Goal: Information Seeking & Learning: Find contact information

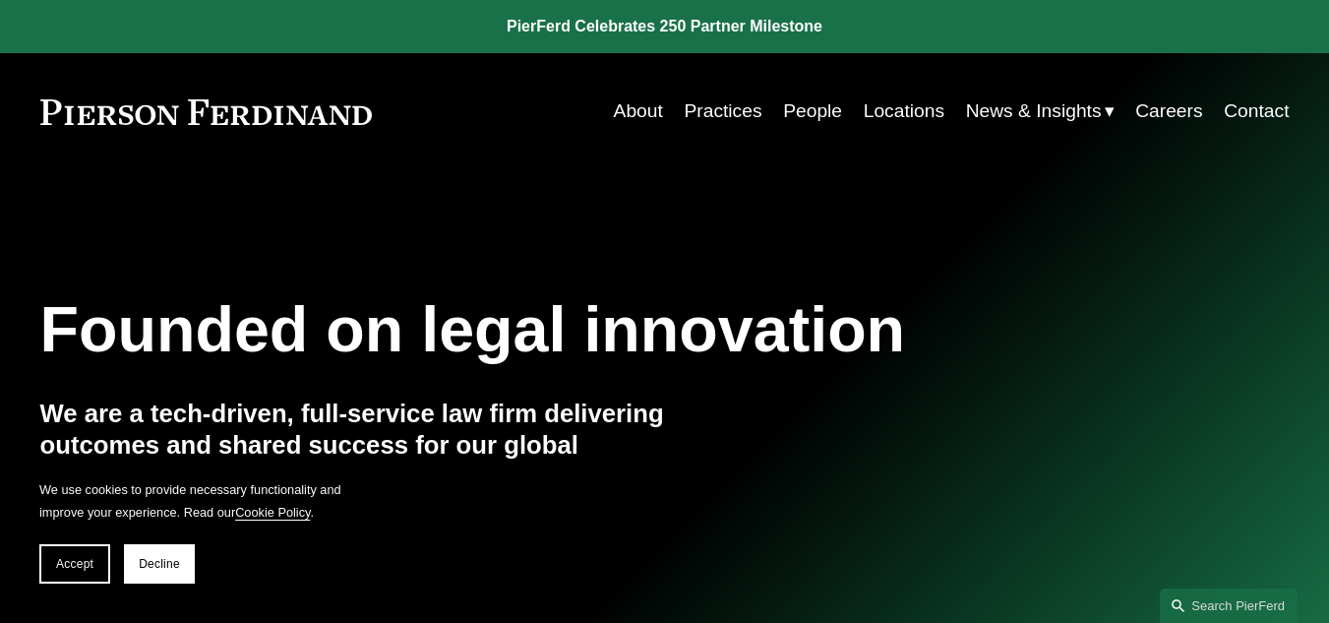
click at [801, 105] on link "People" at bounding box center [812, 110] width 59 height 37
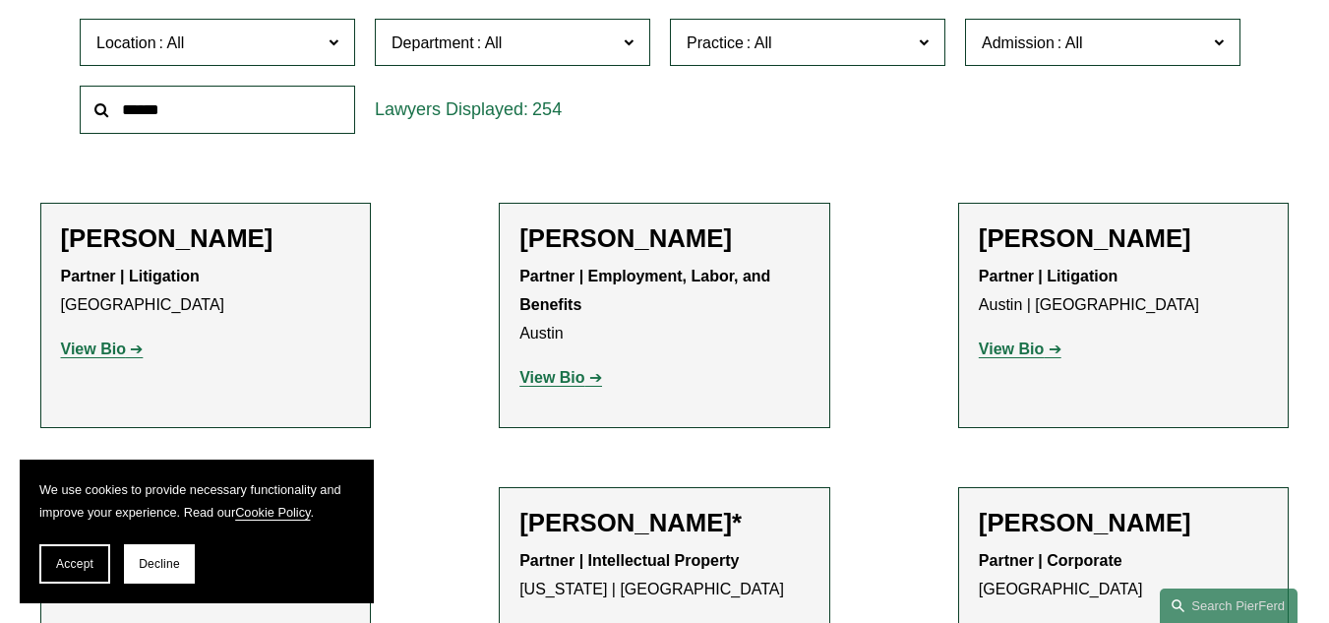
scroll to position [590, 0]
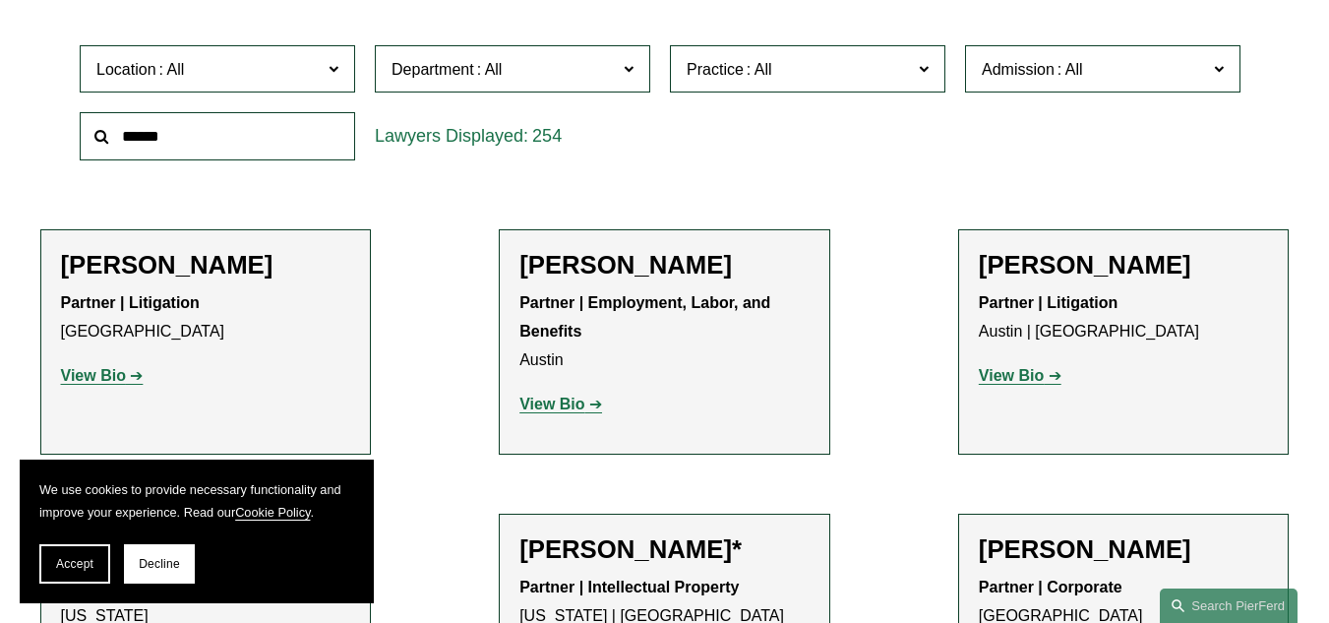
click at [215, 140] on input "text" at bounding box center [217, 136] width 275 height 48
type input "****"
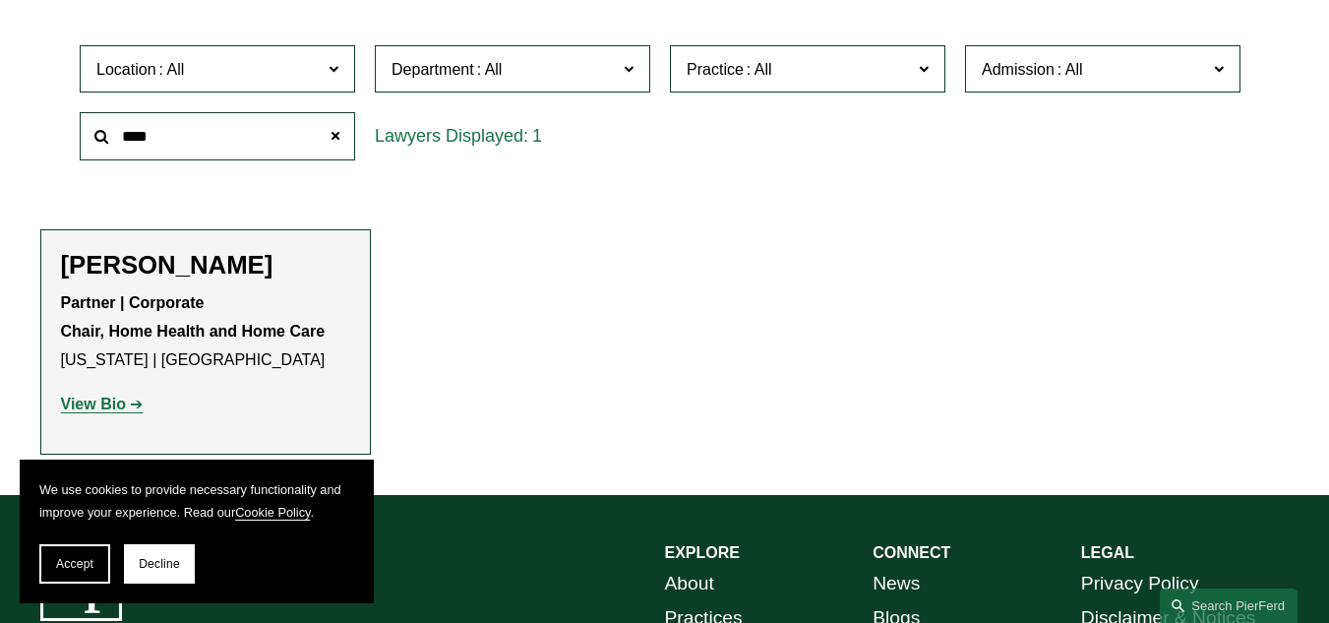
click at [122, 407] on strong "View Bio" at bounding box center [93, 403] width 65 height 17
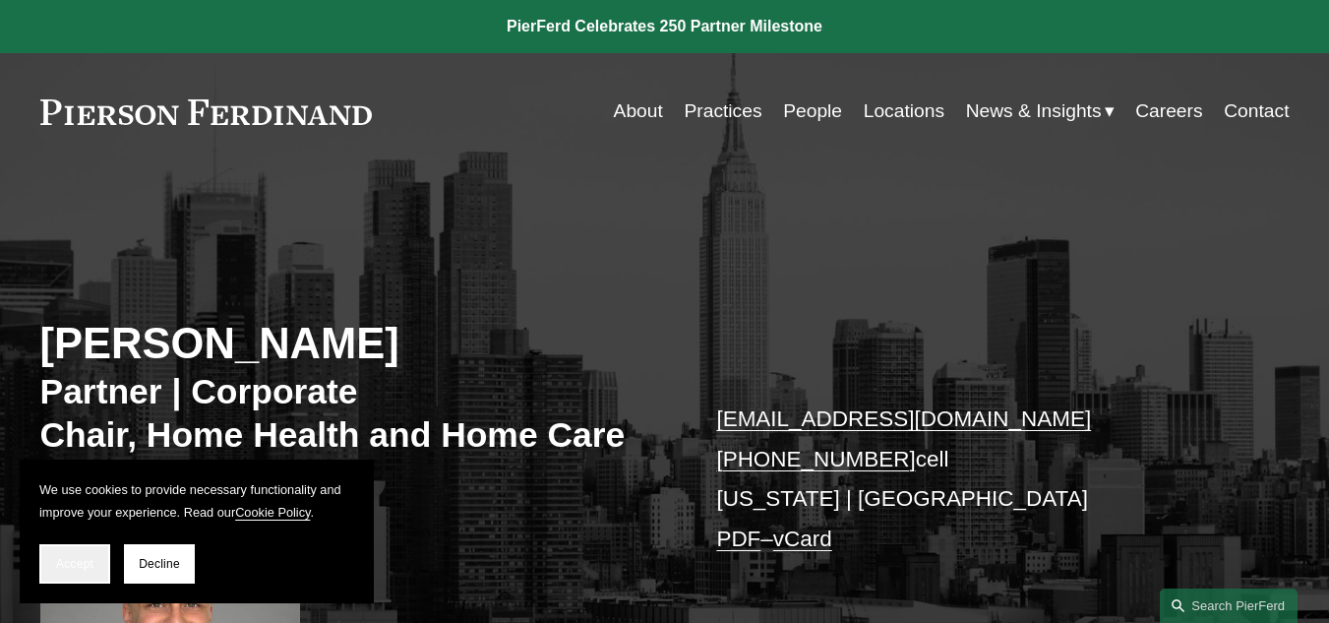
click at [77, 574] on button "Accept" at bounding box center [74, 563] width 71 height 39
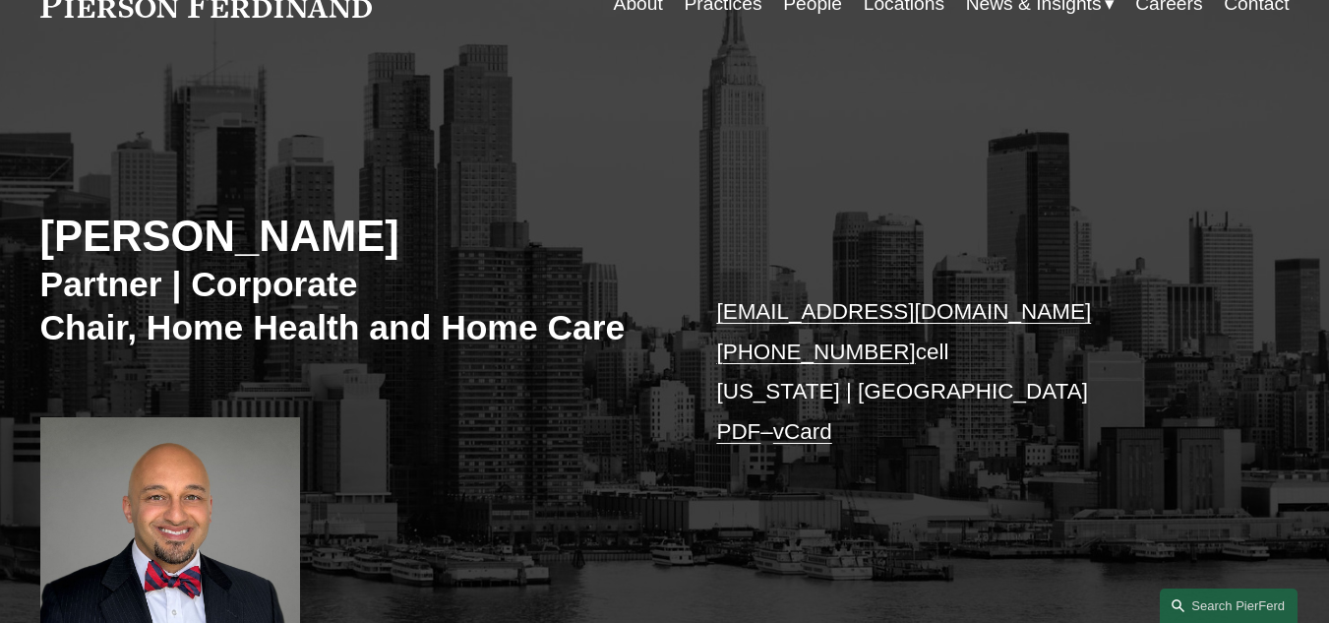
scroll to position [98, 0]
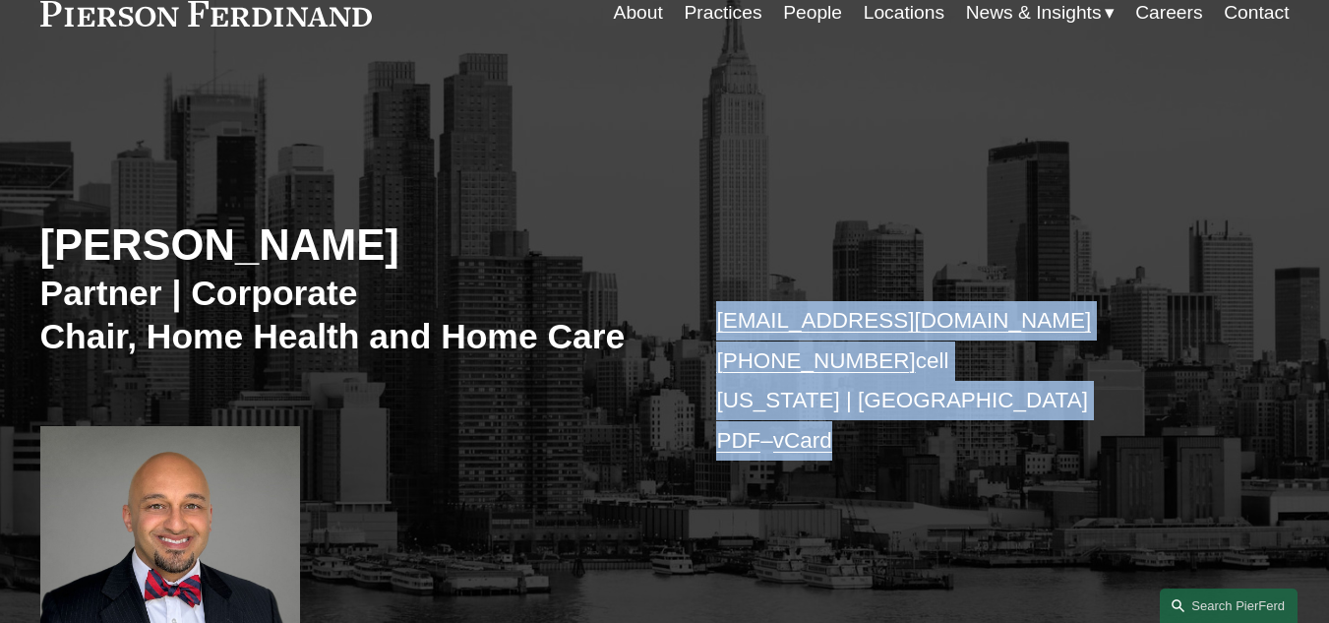
drag, startPoint x: 697, startPoint y: 320, endPoint x: 909, endPoint y: 437, distance: 241.7
click at [909, 437] on div "Sami Asaad Partner | Corporate Chair, Home Health and Home Care sami.asaad@pier…" at bounding box center [664, 382] width 1329 height 543
copy p "sami.asaad@pierferd.com +1.203.747.9042 cell New York | Princeton PDF – vCard"
click at [1041, 401] on p "sami.asaad@pierferd.com +1.203.747.9042 cell New York | Princeton PDF – vCard" at bounding box center [976, 380] width 520 height 159
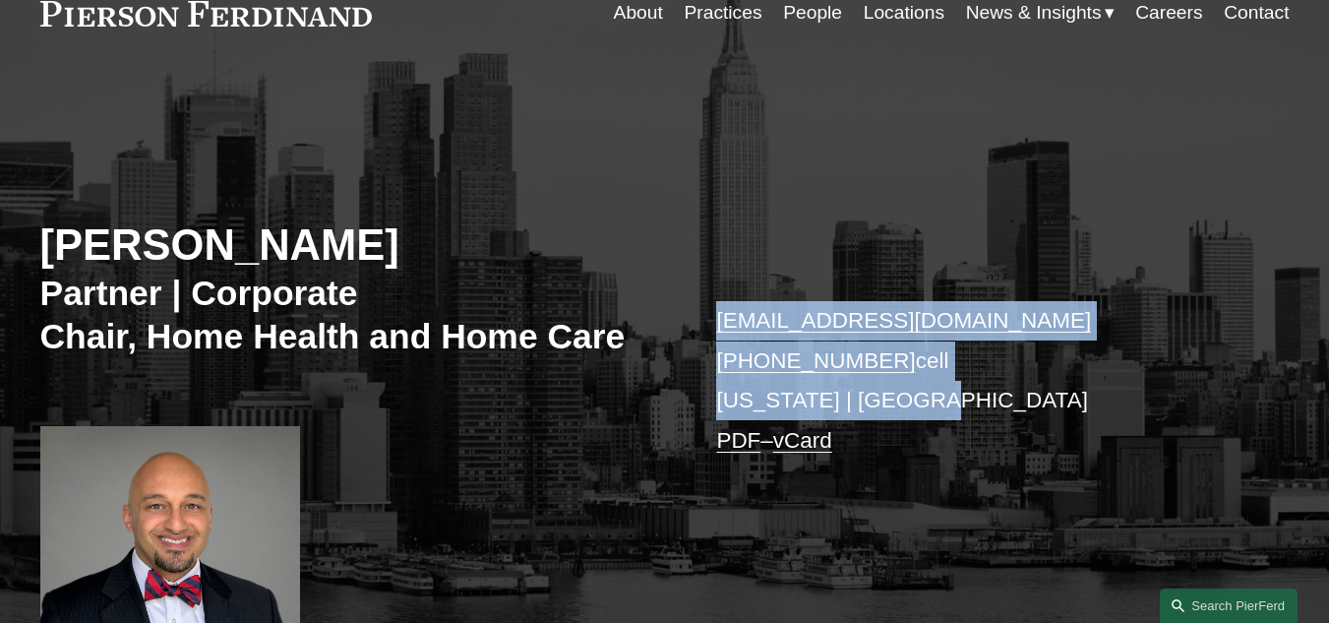
drag, startPoint x: 949, startPoint y: 409, endPoint x: 691, endPoint y: 332, distance: 268.9
click at [691, 332] on div "Sami Asaad Partner | Corporate Chair, Home Health and Home Care sami.asaad@pier…" at bounding box center [664, 382] width 1329 height 543
copy p "sami.asaad@pierferd.com +1.203.747.9042 cell New York | Princeton"
click at [1044, 402] on p "sami.asaad@pierferd.com +1.203.747.9042 cell New York | Princeton PDF – vCard" at bounding box center [976, 380] width 520 height 159
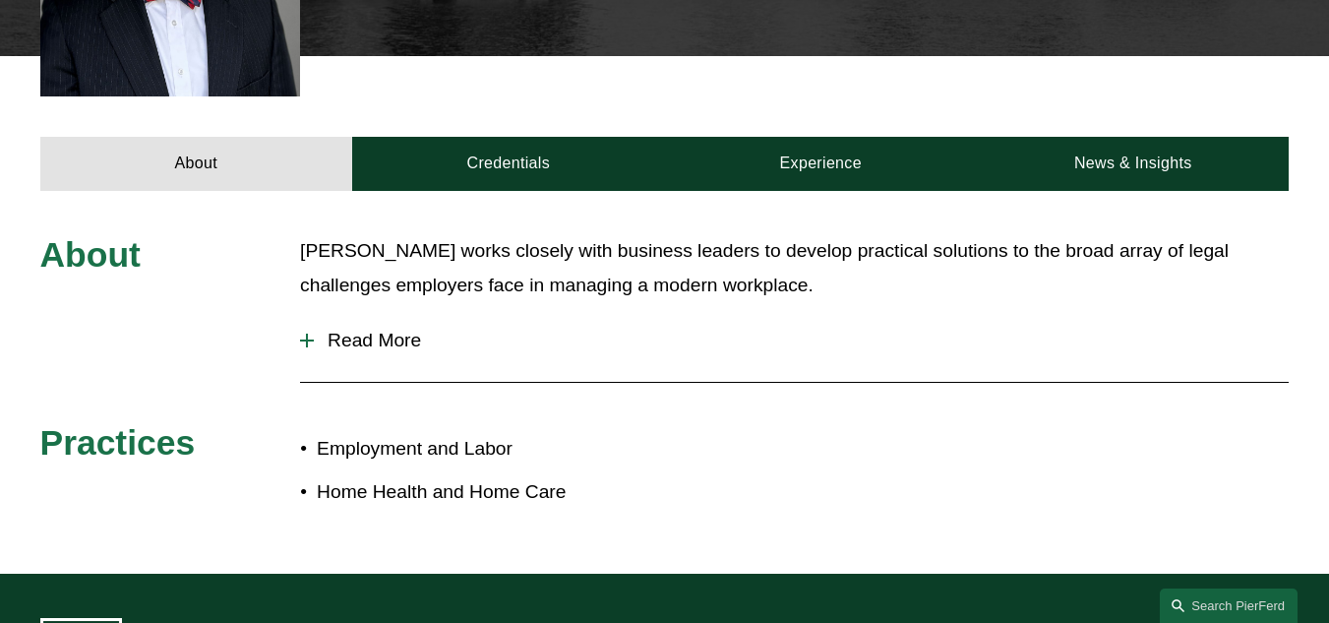
scroll to position [688, 0]
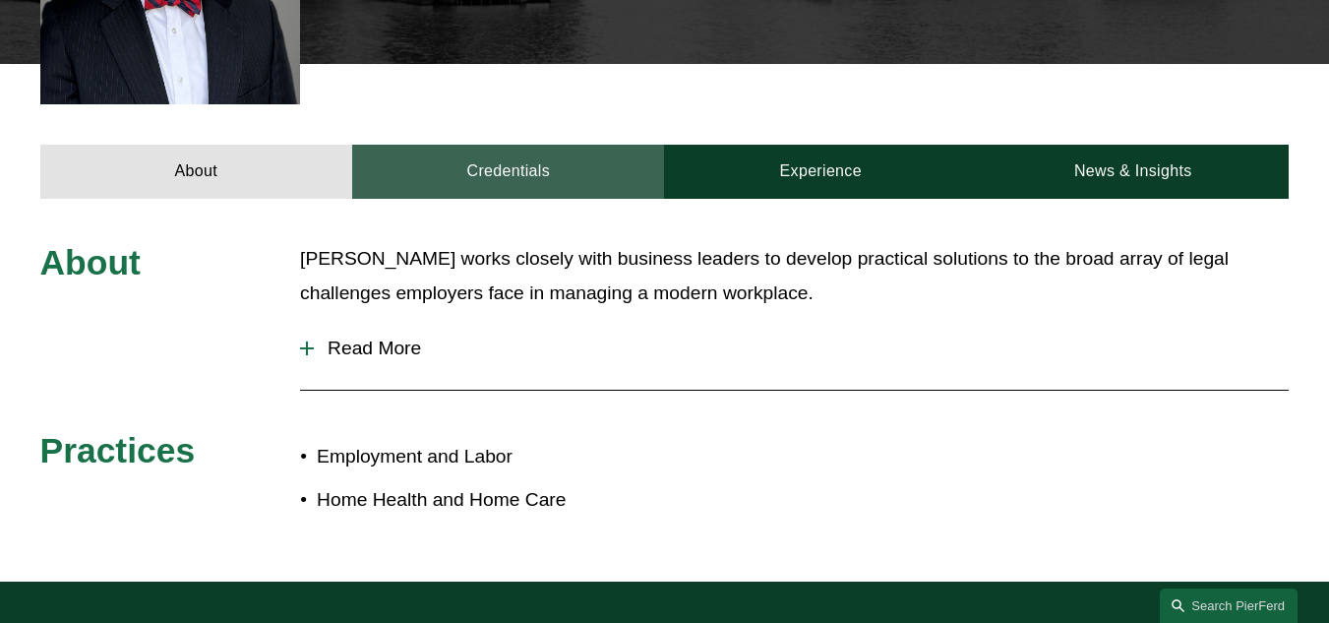
click at [526, 172] on link "Credentials" at bounding box center [508, 172] width 312 height 54
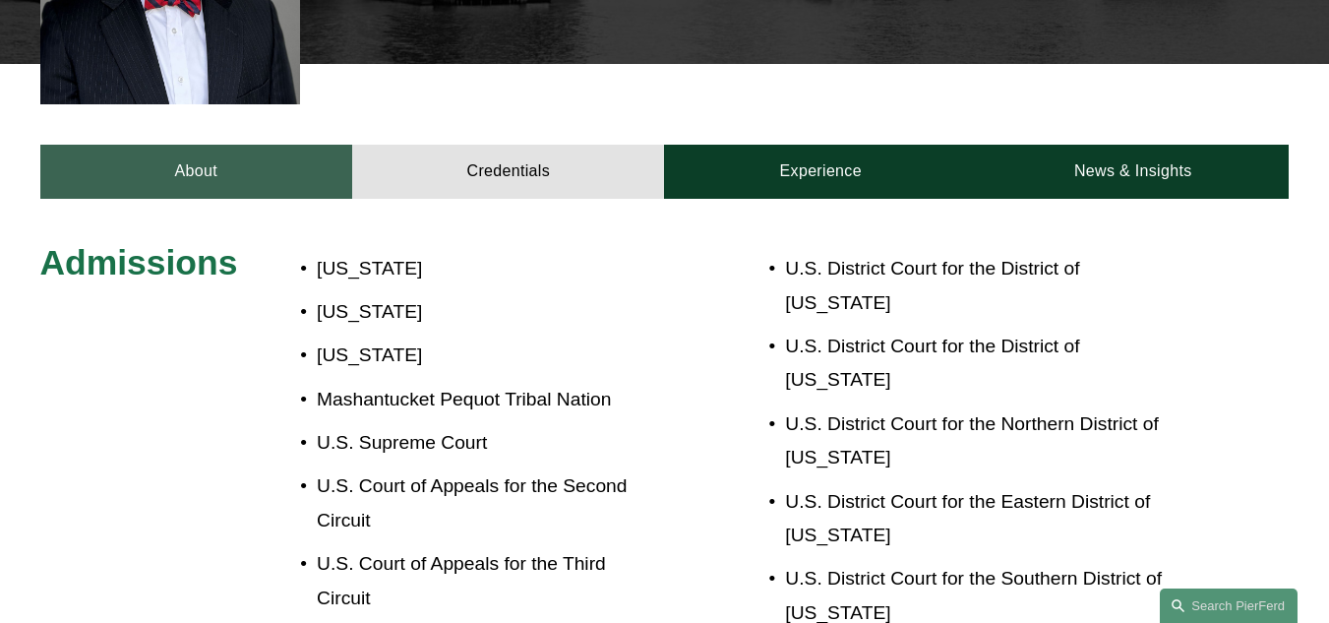
click at [306, 188] on link "About" at bounding box center [196, 172] width 312 height 54
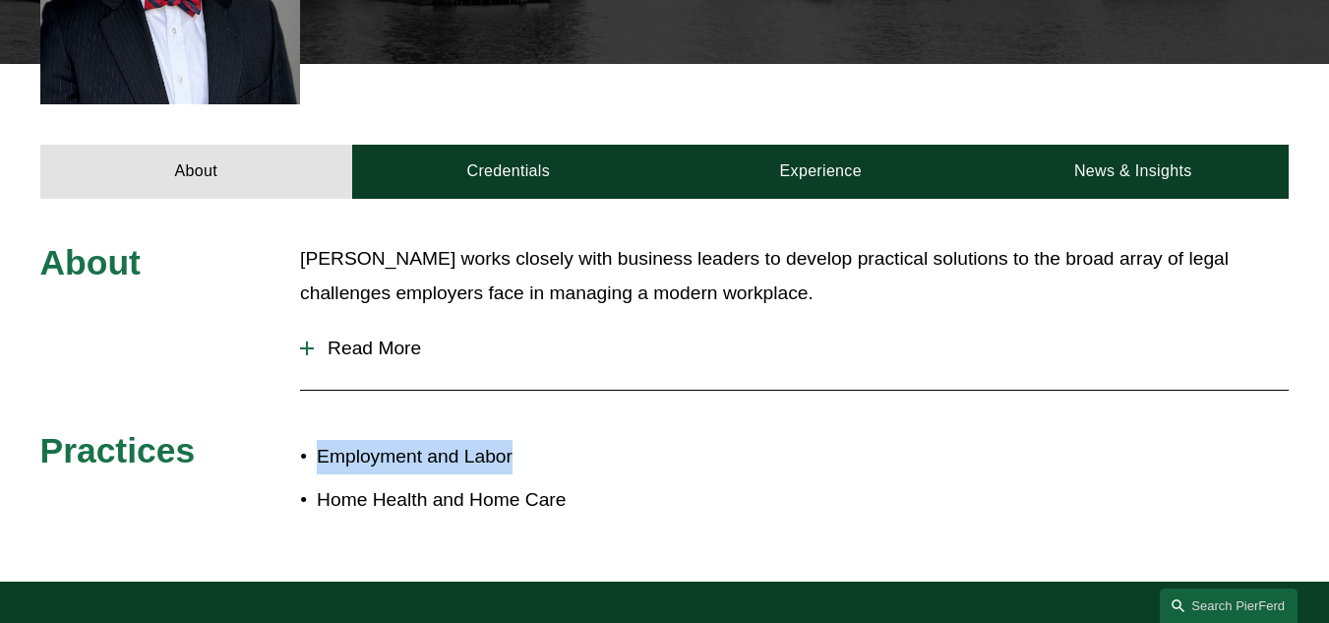
drag, startPoint x: 539, startPoint y: 473, endPoint x: 316, endPoint y: 460, distance: 223.6
click at [317, 460] on p "Employment and Labor" at bounding box center [490, 457] width 347 height 34
drag, startPoint x: 436, startPoint y: 461, endPoint x: 367, endPoint y: 462, distance: 68.9
click at [367, 462] on p "Employment and Labor" at bounding box center [490, 457] width 347 height 34
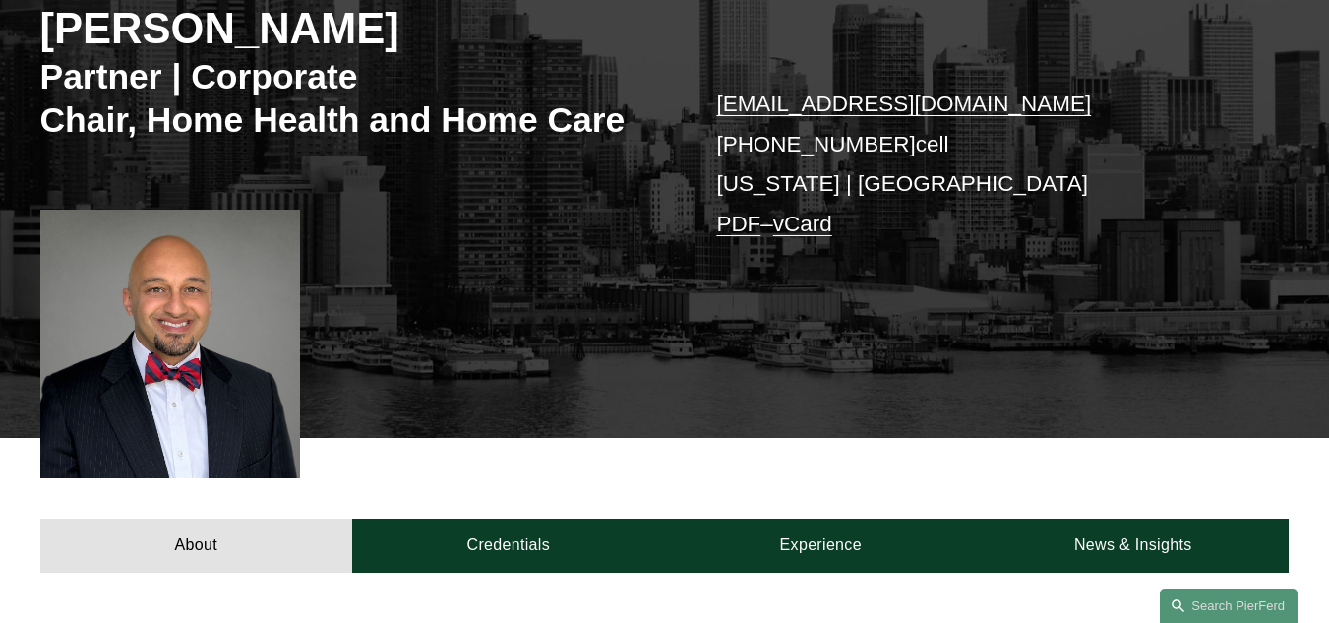
scroll to position [590, 0]
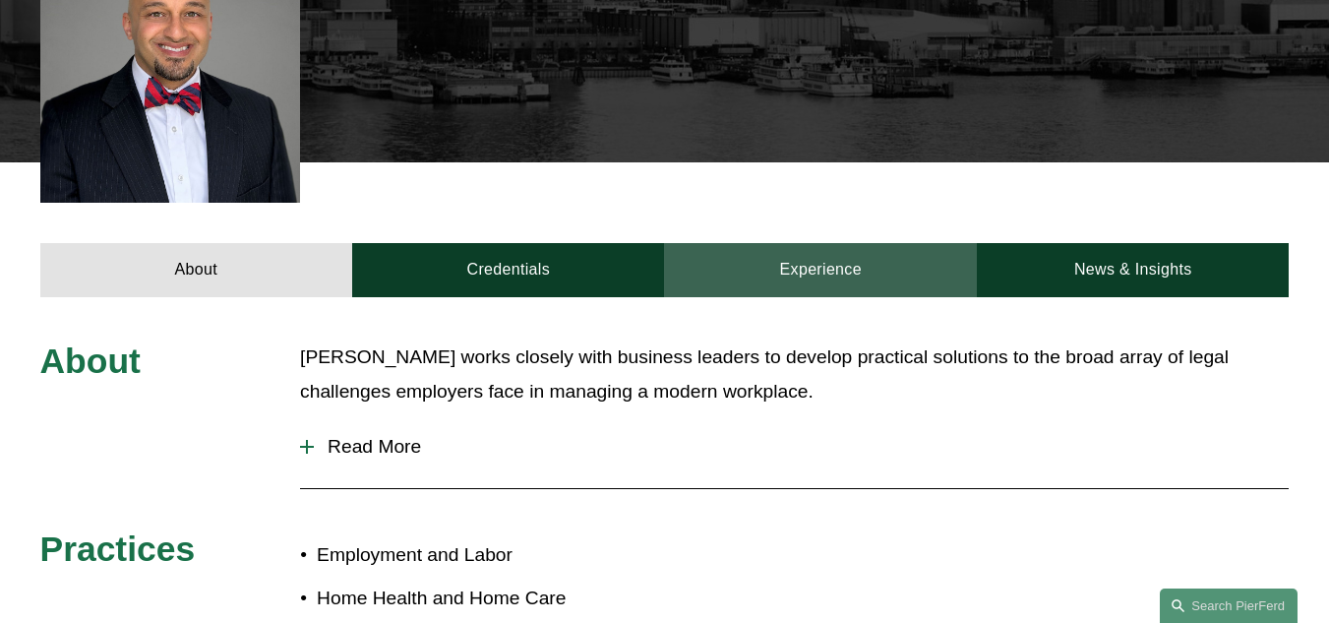
click at [927, 289] on link "Experience" at bounding box center [820, 270] width 313 height 54
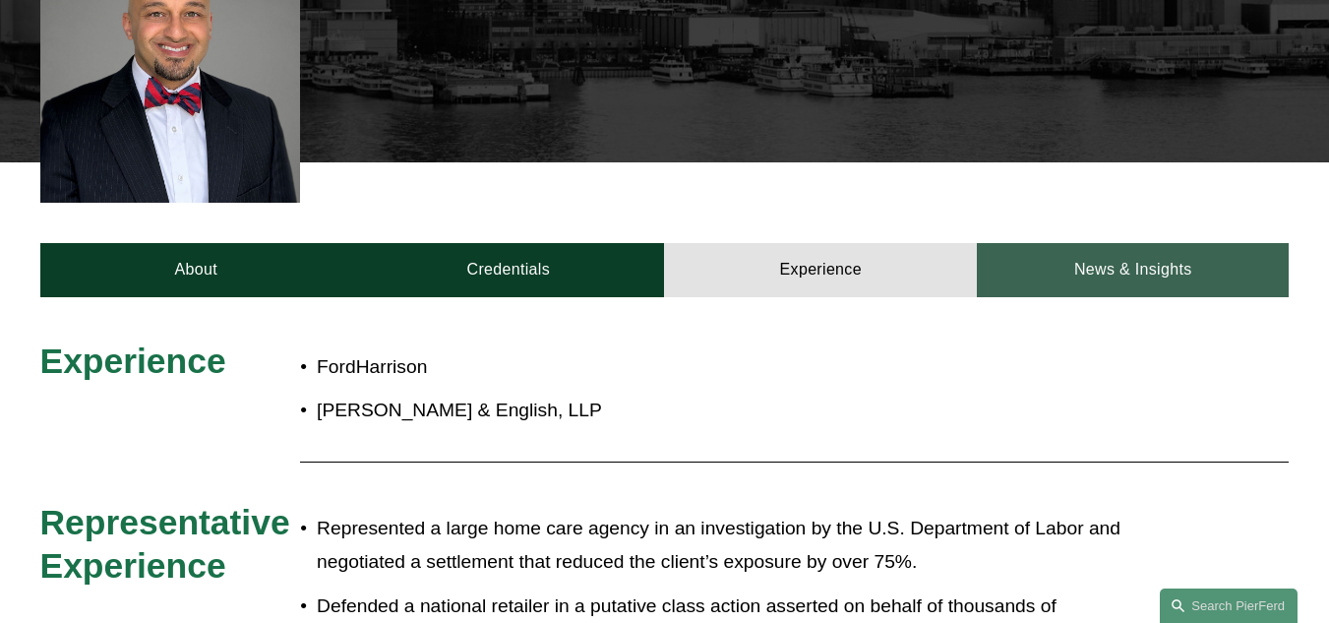
click at [1208, 272] on link "News & Insights" at bounding box center [1133, 270] width 313 height 54
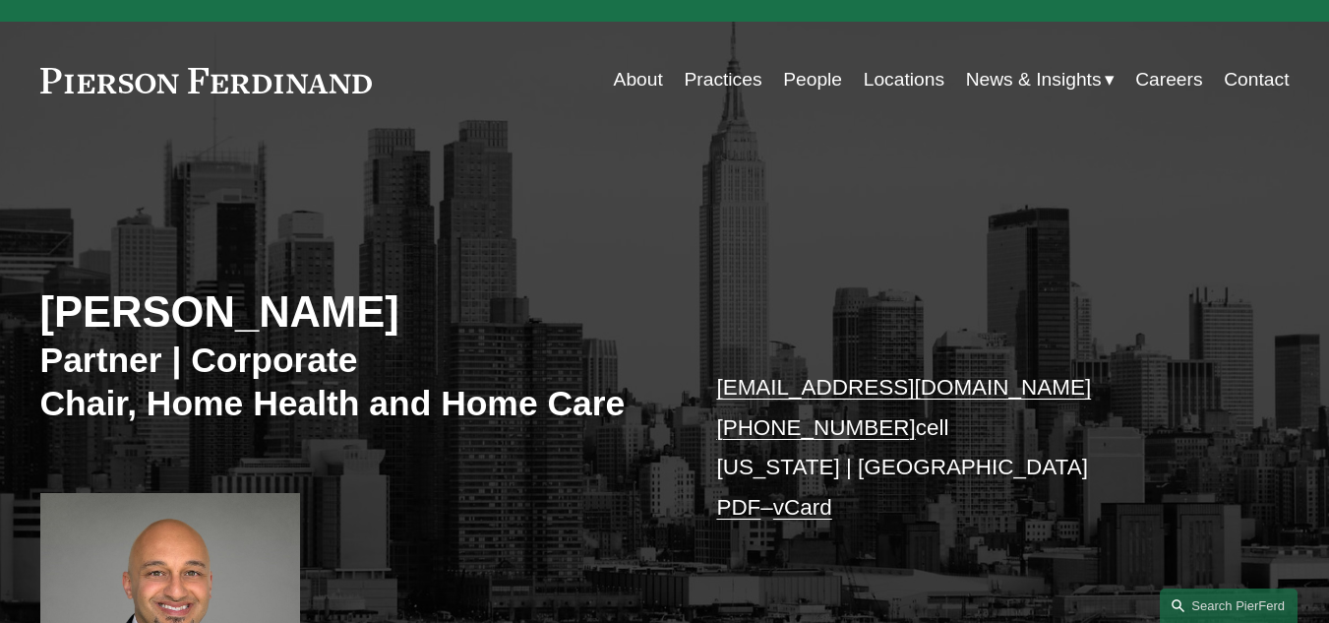
scroll to position [0, 0]
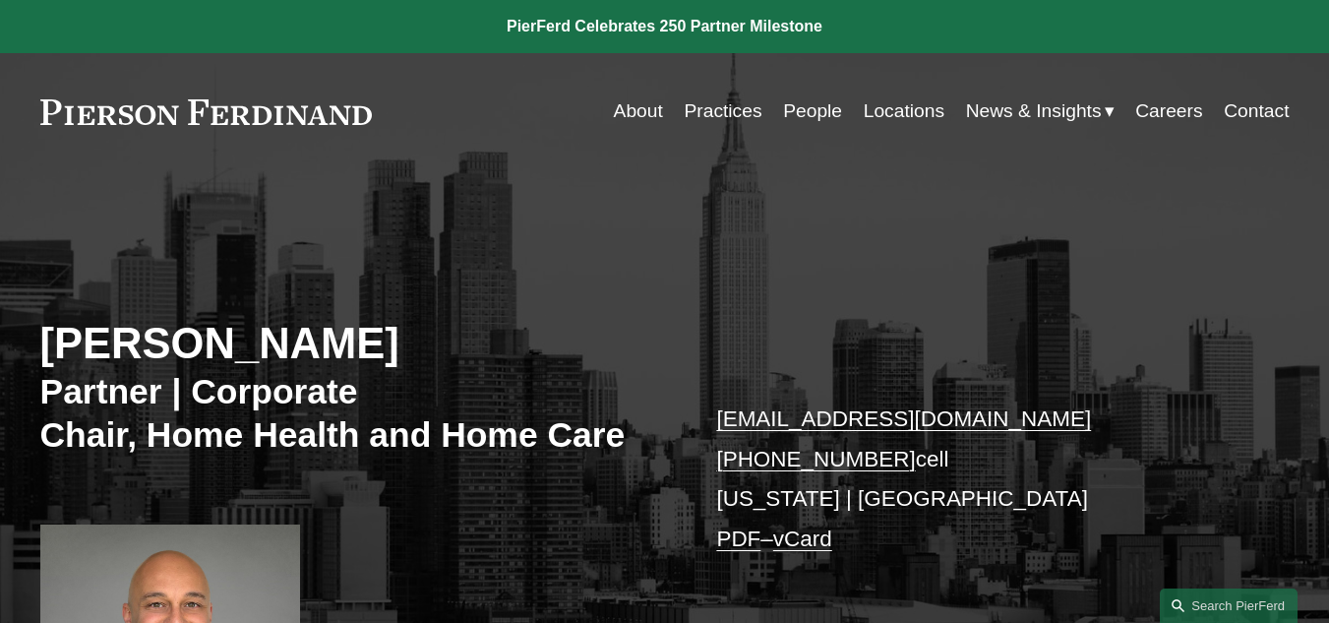
click at [634, 112] on link "About" at bounding box center [638, 110] width 49 height 37
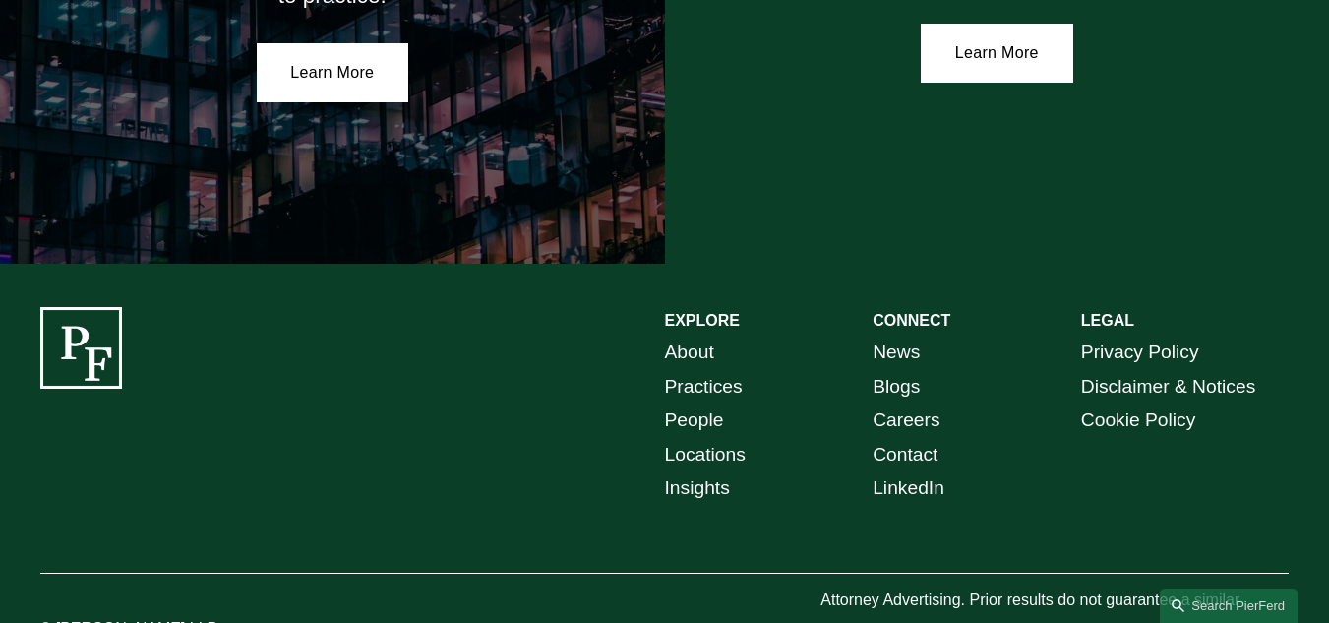
scroll to position [3515, 0]
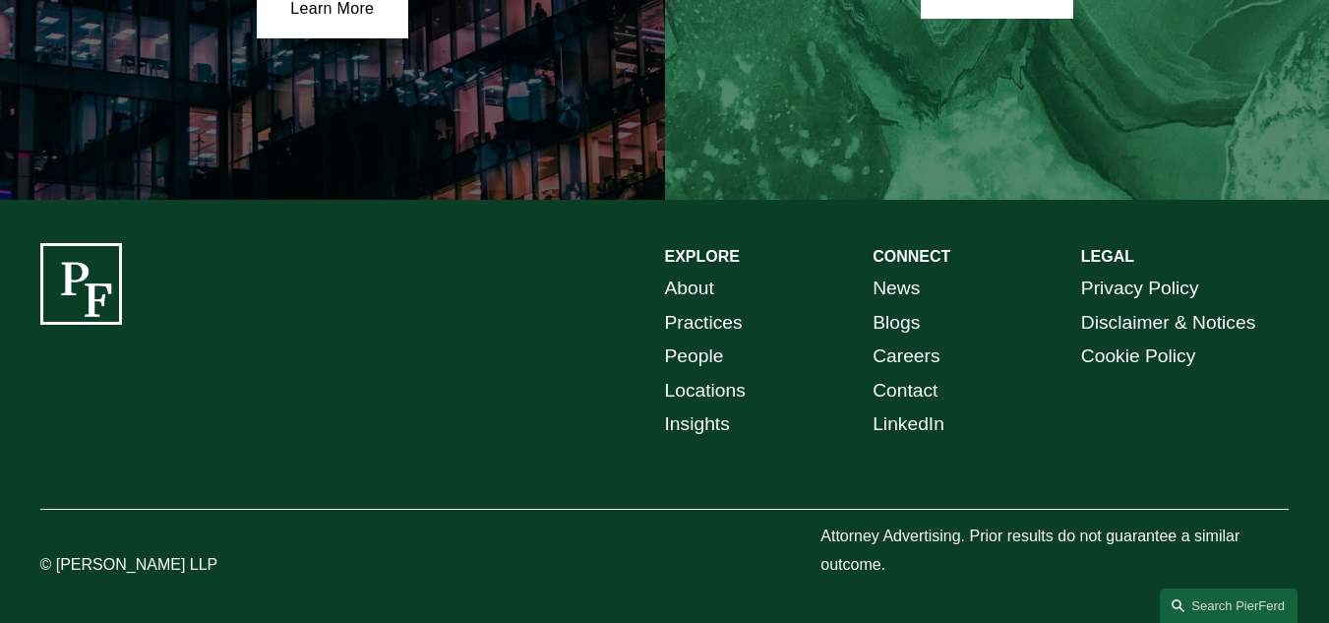
click at [725, 321] on link "Practices" at bounding box center [704, 323] width 78 height 34
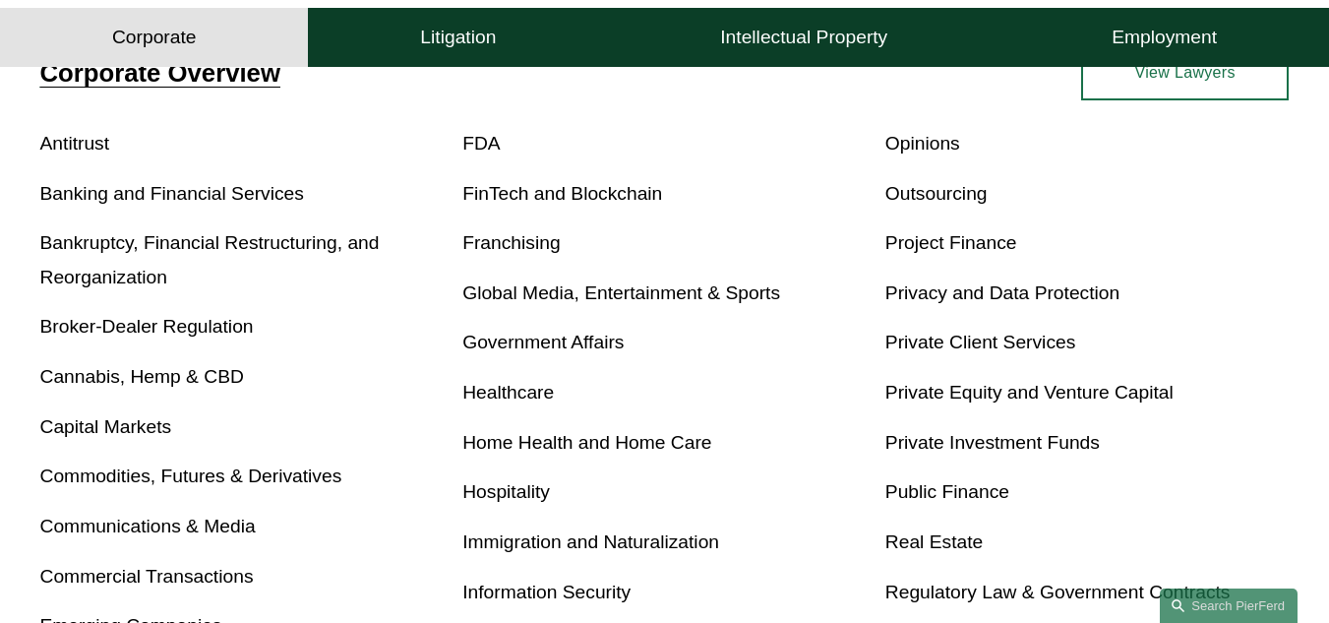
scroll to position [787, 0]
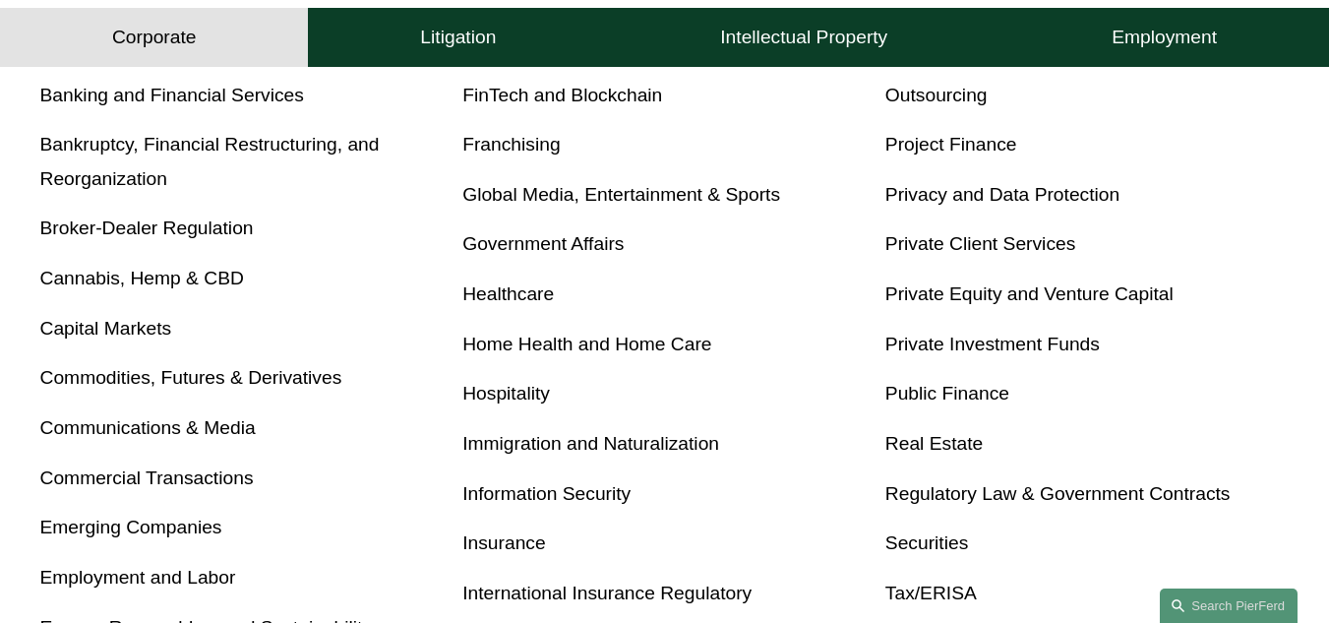
click at [584, 345] on link "Home Health and Home Care" at bounding box center [586, 343] width 249 height 21
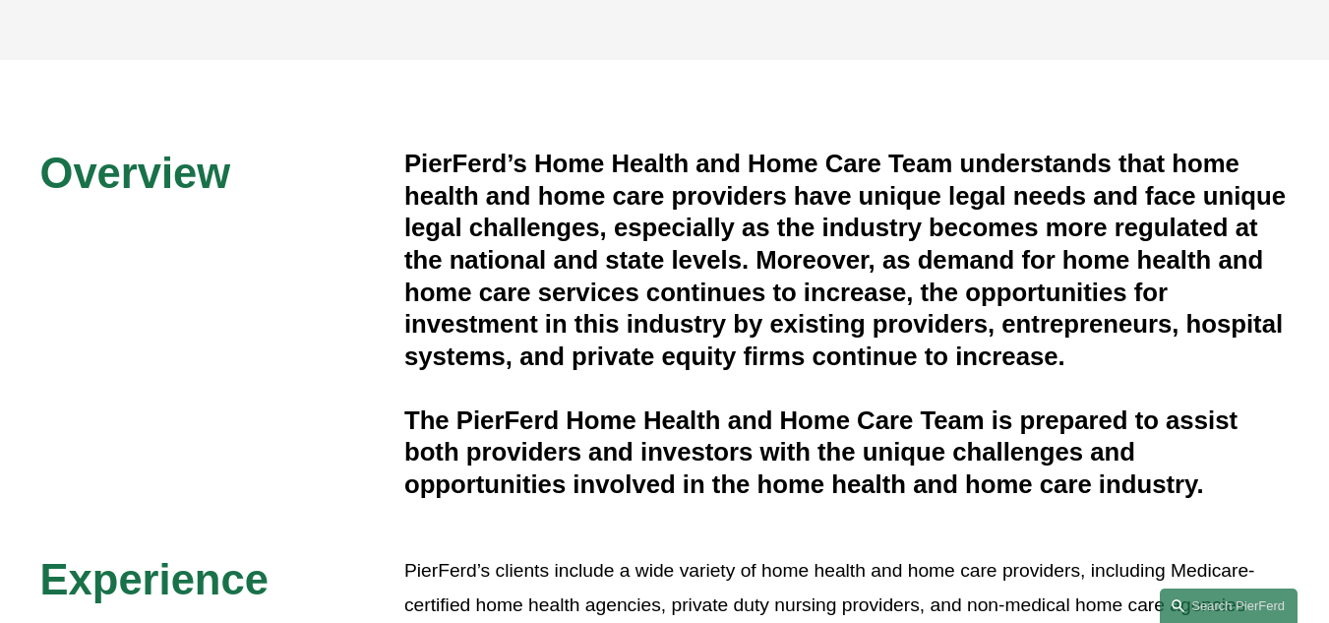
scroll to position [393, 0]
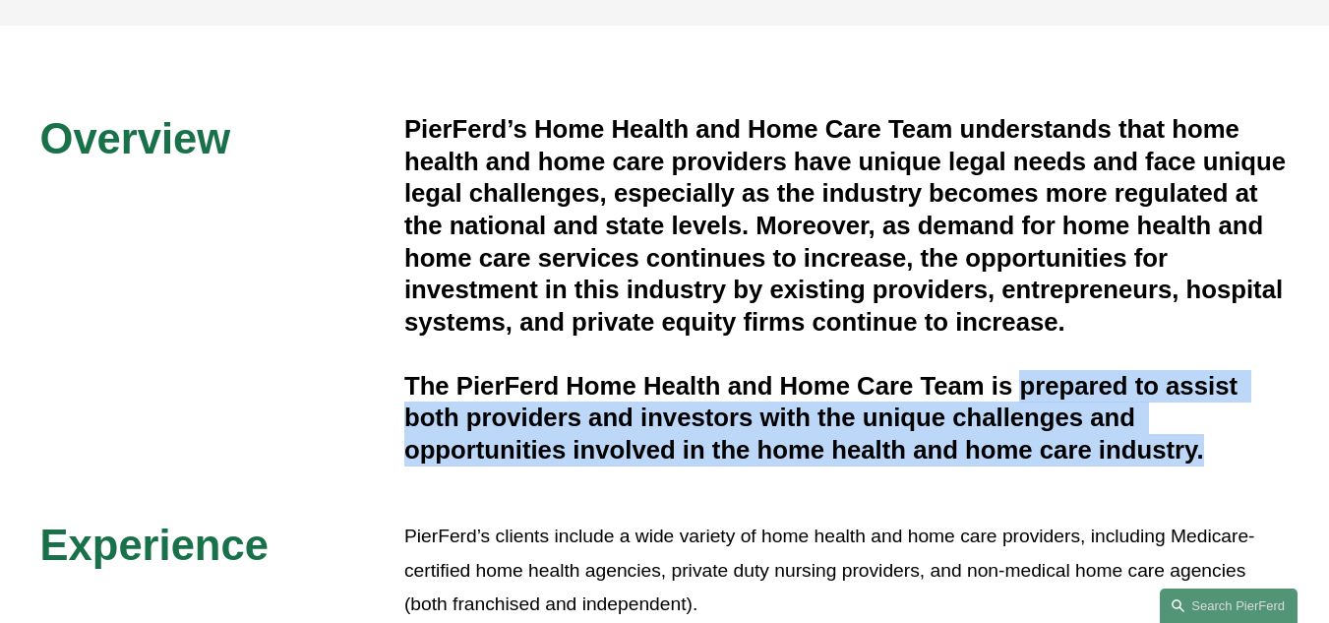
drag, startPoint x: 1239, startPoint y: 464, endPoint x: 1026, endPoint y: 389, distance: 226.1
click at [1026, 389] on h4 "The PierFerd Home Health and Home Care Team is prepared to assist both provider…" at bounding box center [846, 418] width 885 height 96
copy h4 "prepared to assist both providers and investors with the unique challenges and …"
